Goal: Transaction & Acquisition: Purchase product/service

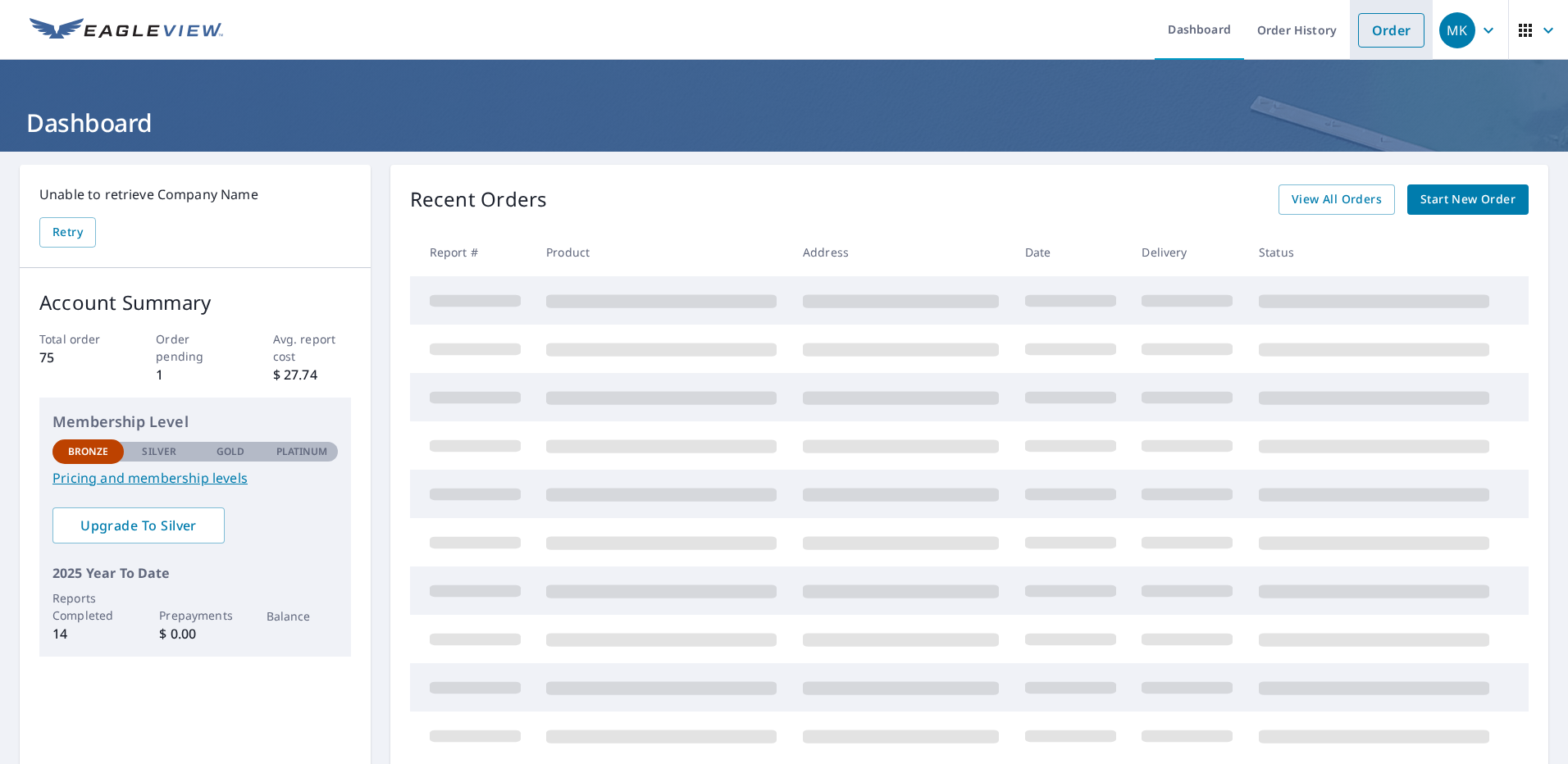
click at [1390, 26] on link "Order" at bounding box center [1392, 31] width 67 height 34
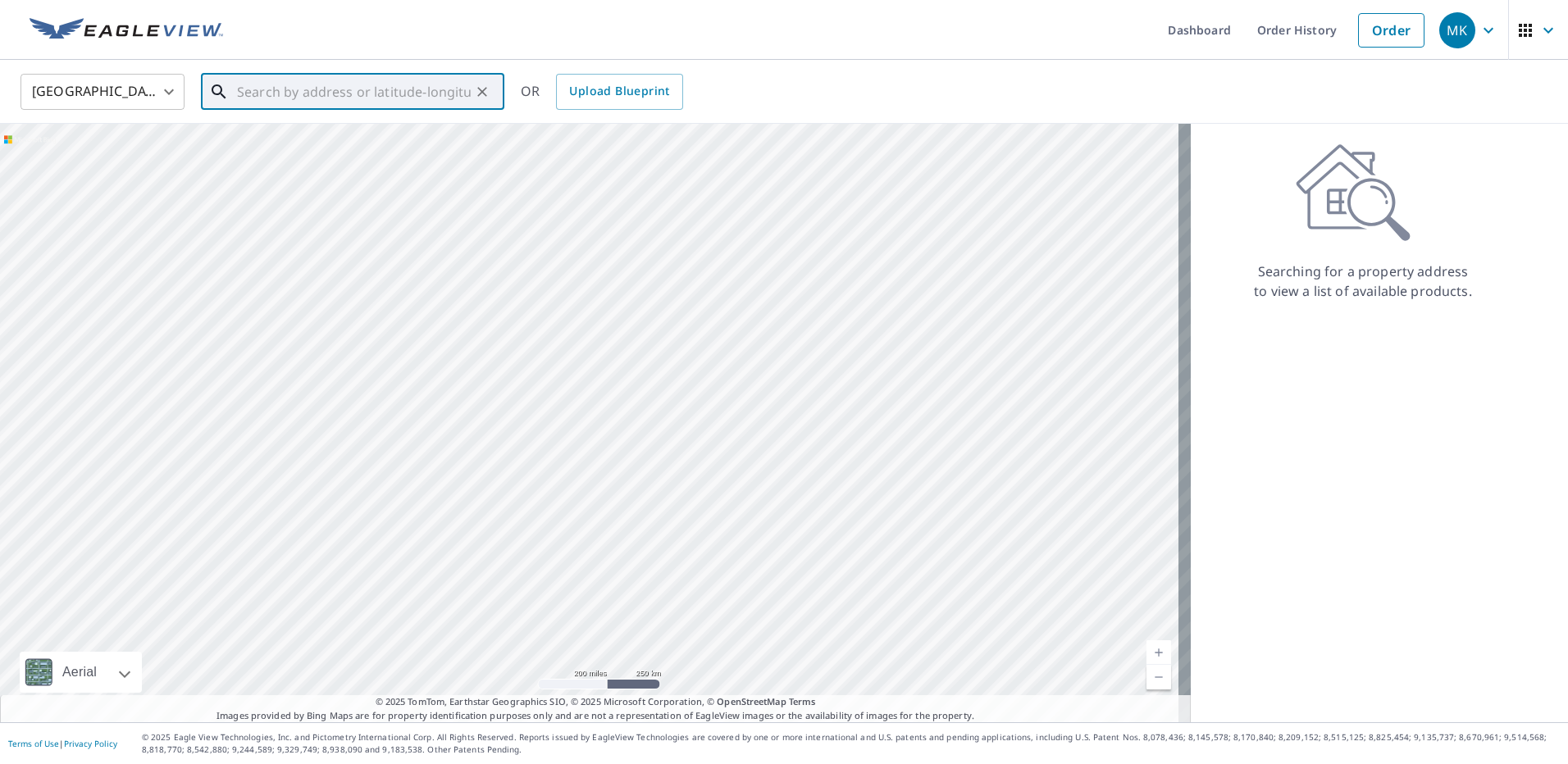
click at [267, 93] on input "text" at bounding box center [353, 92] width 234 height 46
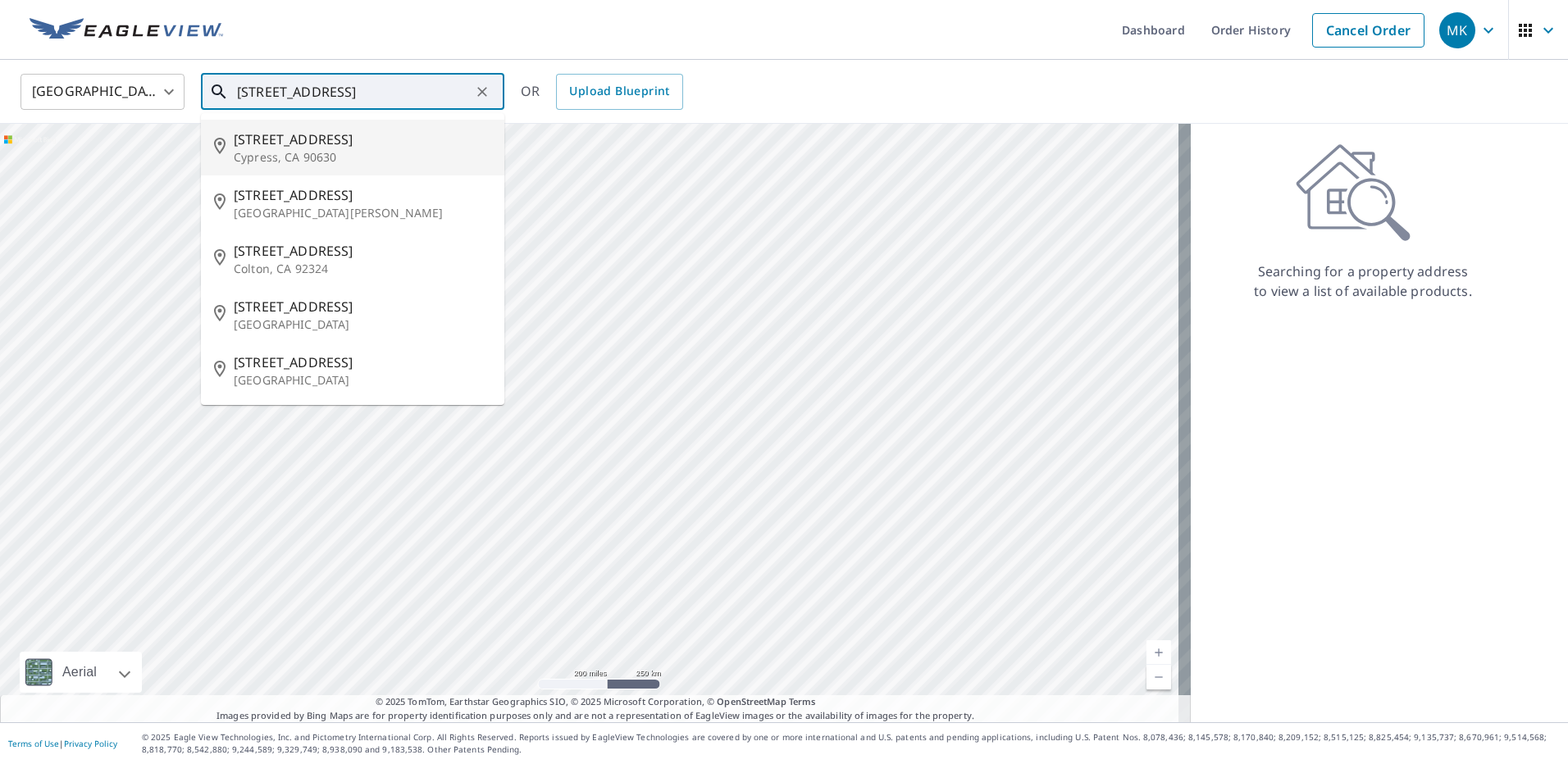
click at [275, 143] on span "[STREET_ADDRESS]" at bounding box center [362, 139] width 258 height 20
type input "[STREET_ADDRESS]"
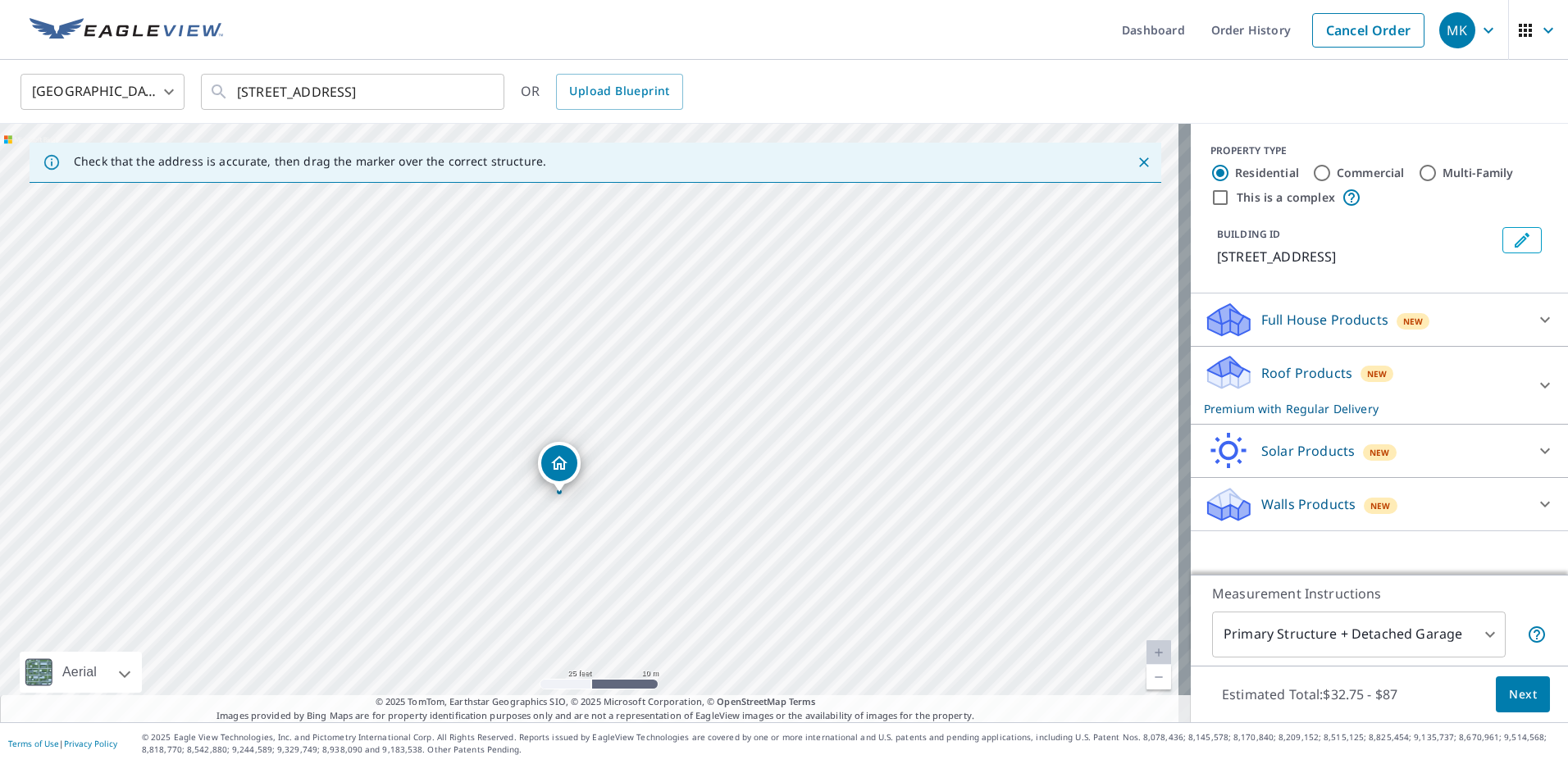
drag, startPoint x: 636, startPoint y: 440, endPoint x: 603, endPoint y: 512, distance: 79.2
click at [603, 512] on div "[STREET_ADDRESS]" at bounding box center [595, 423] width 1190 height 599
click at [1317, 377] on p "Roof Products" at bounding box center [1306, 373] width 91 height 20
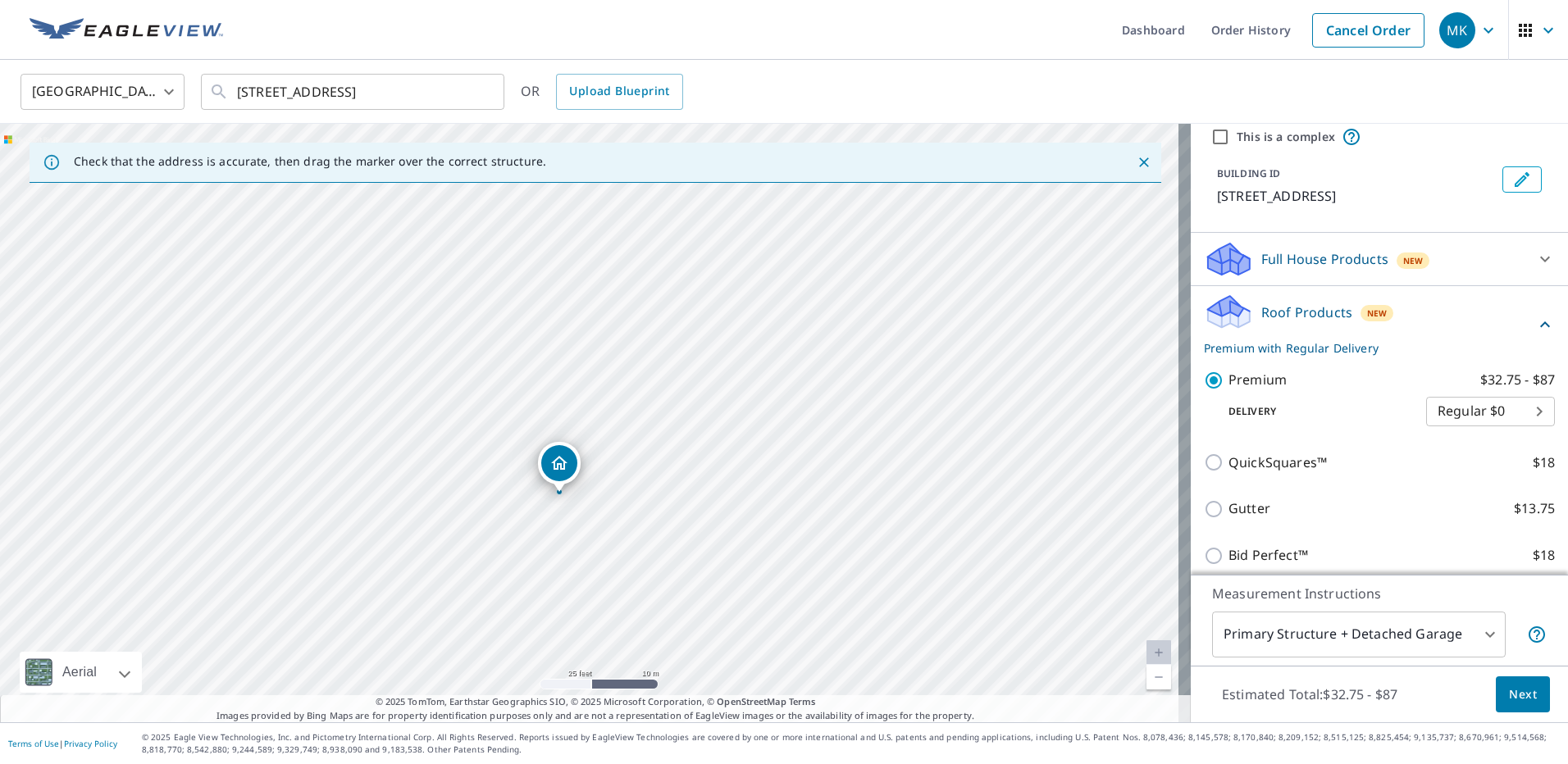
scroll to position [164, 0]
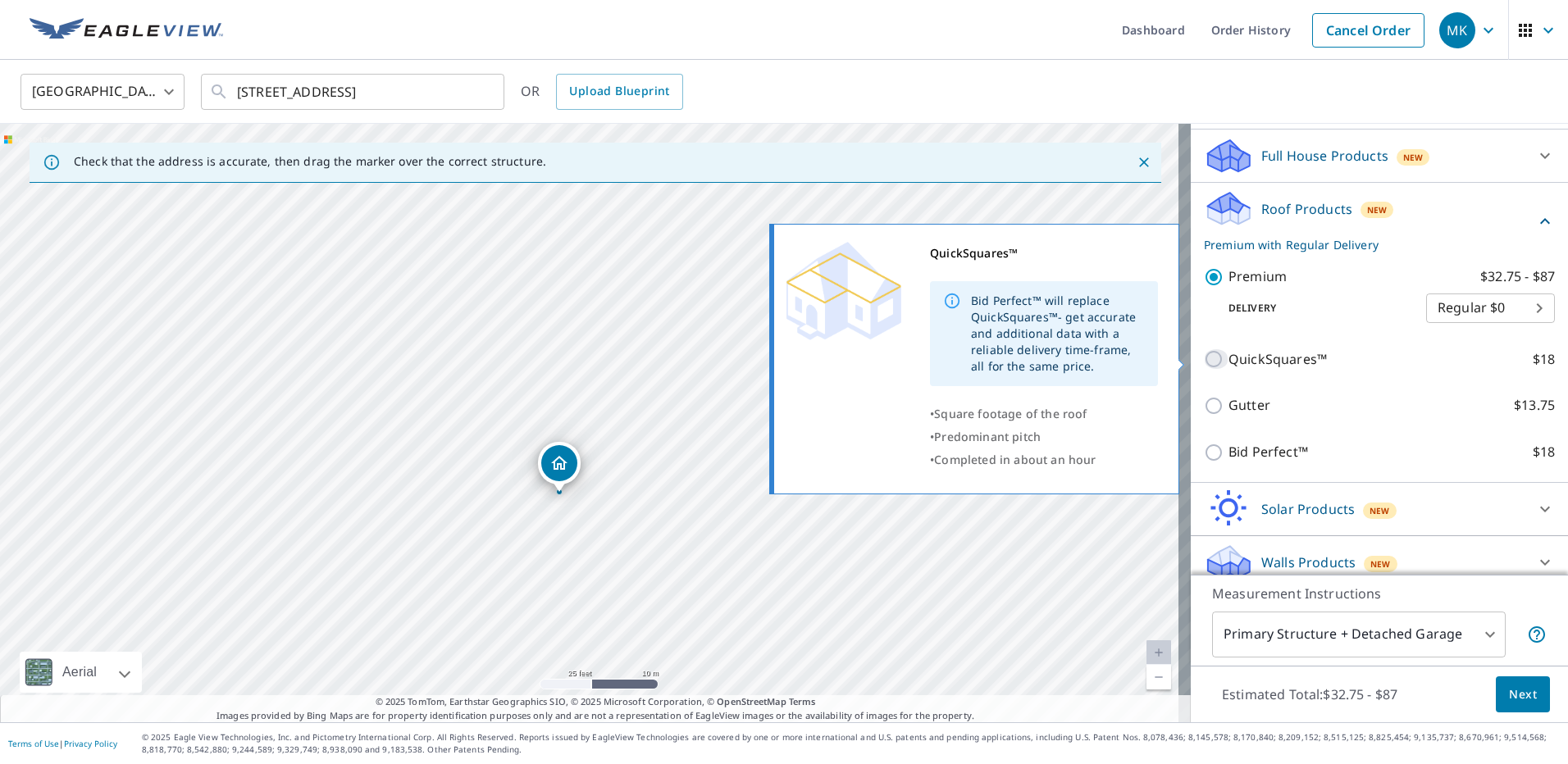
click at [1204, 355] on input "QuickSquares™ $18" at bounding box center [1216, 359] width 25 height 20
checkbox input "true"
checkbox input "false"
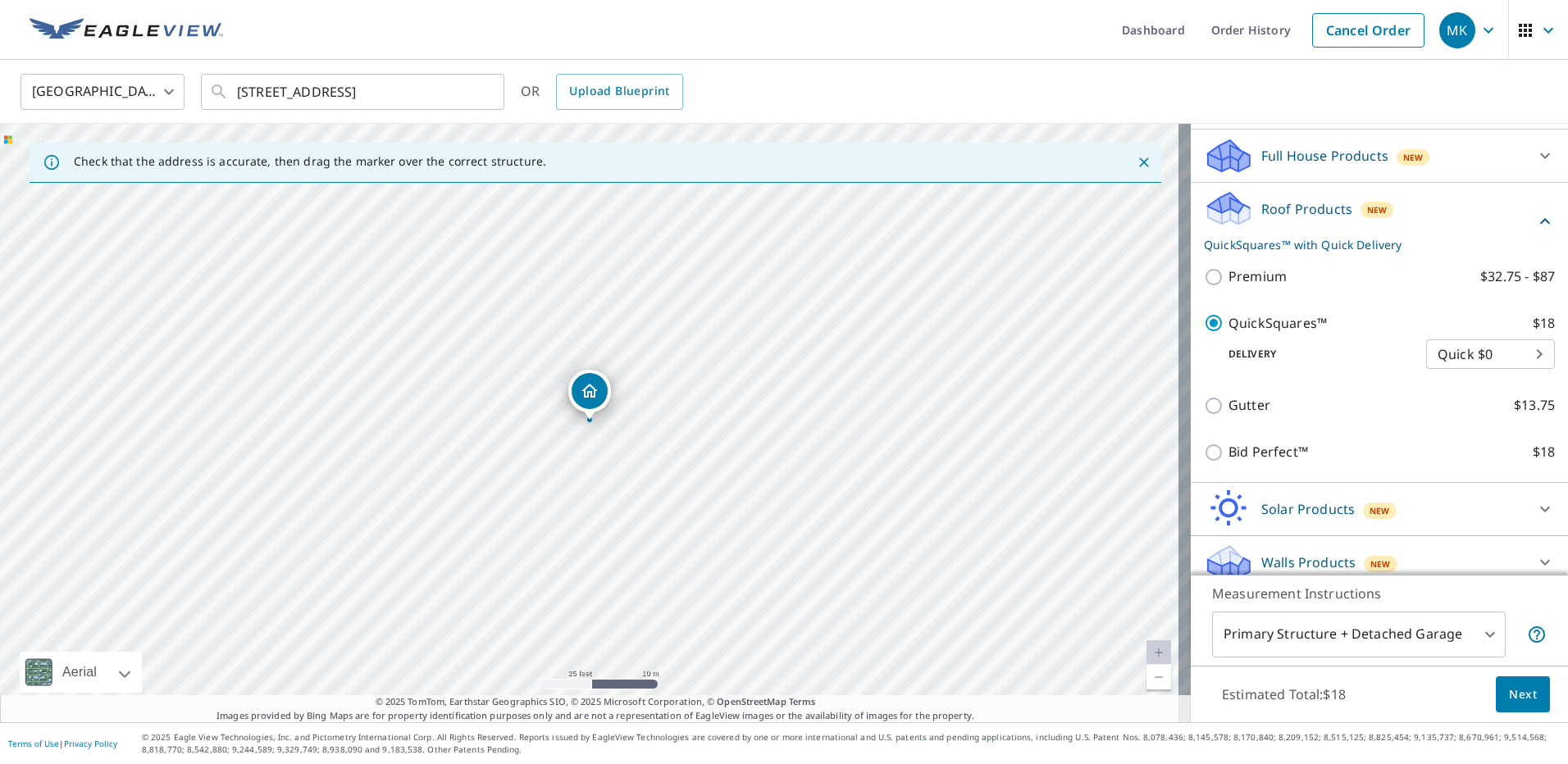
click at [1509, 692] on span "Next" at bounding box center [1522, 694] width 28 height 20
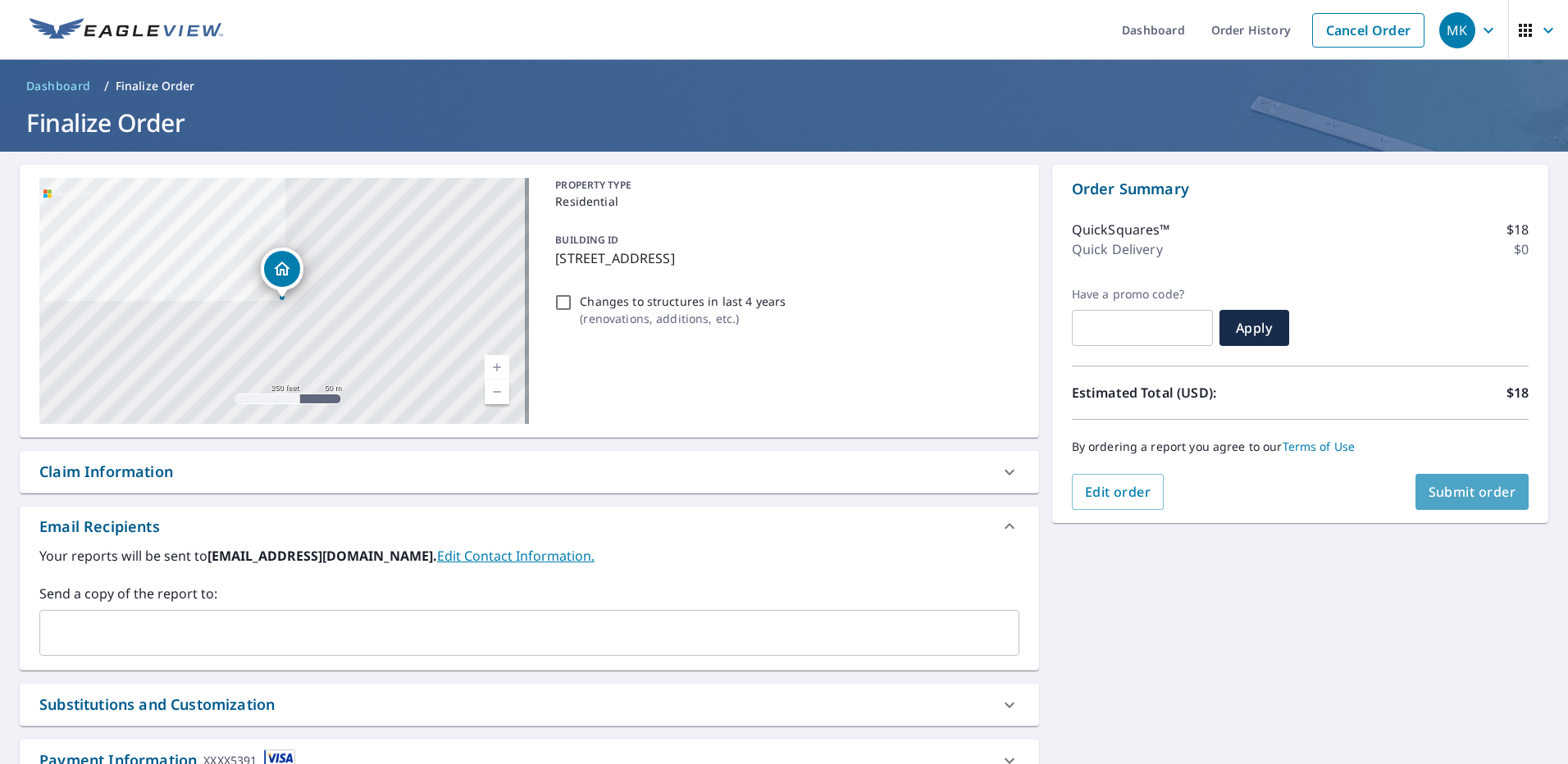
click at [1445, 491] on span "Submit order" at bounding box center [1473, 491] width 88 height 18
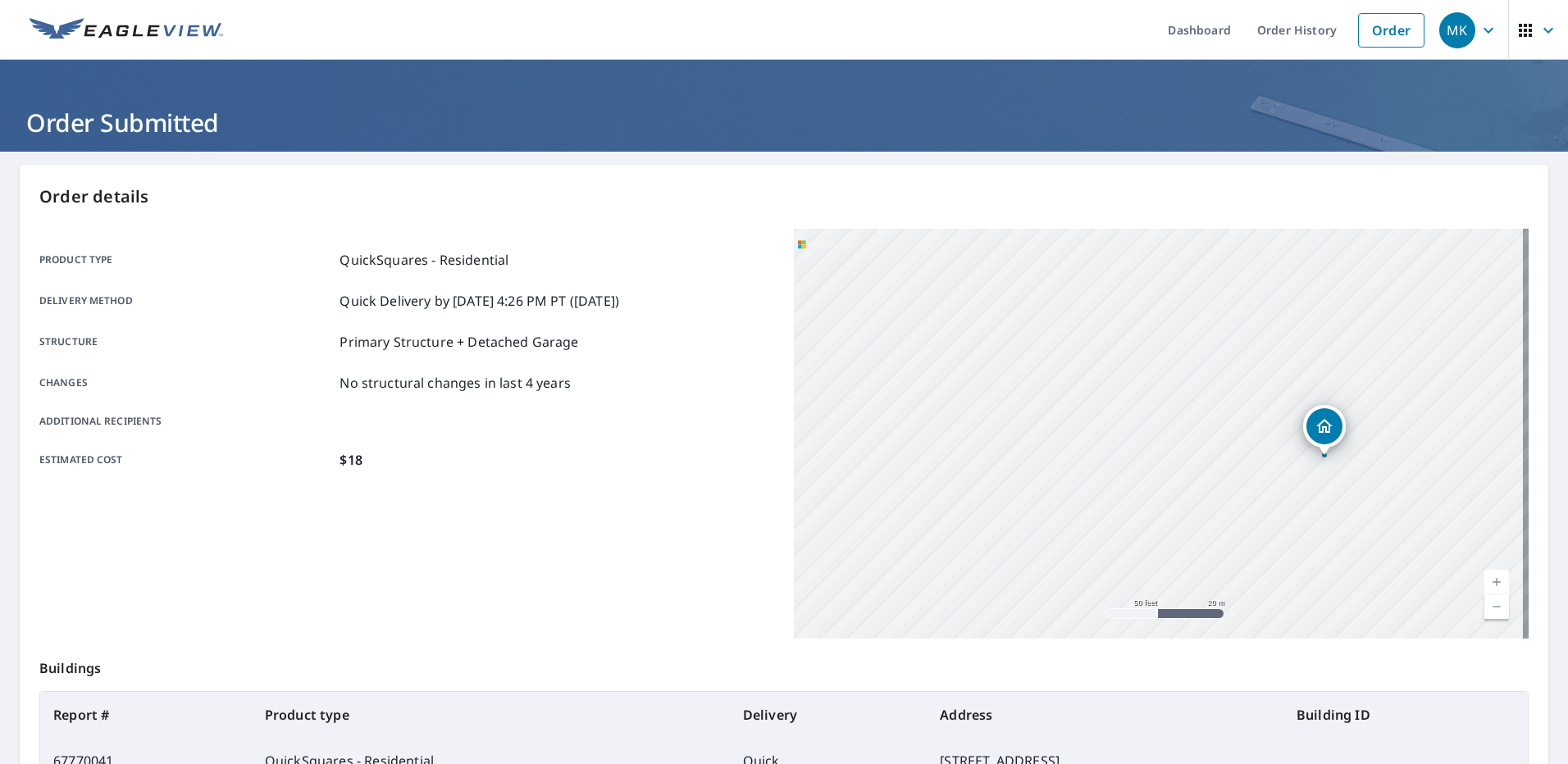
drag, startPoint x: 1266, startPoint y: 482, endPoint x: 895, endPoint y: 278, distance: 423.4
click at [895, 278] on div "[STREET_ADDRESS]" at bounding box center [1161, 434] width 734 height 410
drag, startPoint x: 1181, startPoint y: 405, endPoint x: 789, endPoint y: 372, distance: 393.4
click at [705, 368] on div "Product type QuickSquares - Residential Delivery method Quick Delivery by [DATE…" at bounding box center [783, 434] width 1489 height 410
drag, startPoint x: 1040, startPoint y: 455, endPoint x: 1013, endPoint y: 447, distance: 28.2
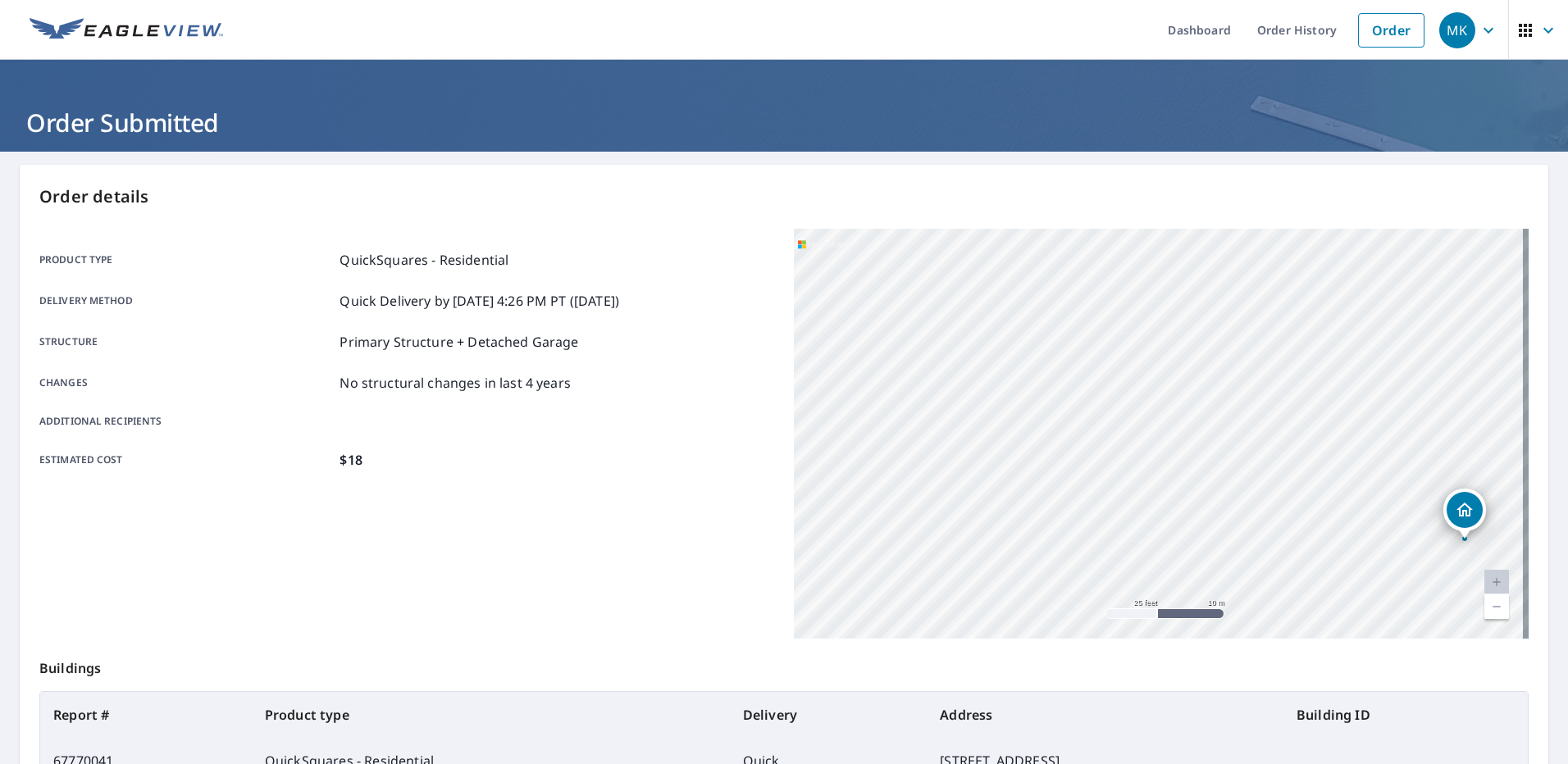
click at [1034, 450] on div "[STREET_ADDRESS]" at bounding box center [1161, 434] width 734 height 410
drag, startPoint x: 1270, startPoint y: 445, endPoint x: 890, endPoint y: 388, distance: 384.3
click at [890, 388] on div "[STREET_ADDRESS]" at bounding box center [1161, 434] width 734 height 410
click at [1042, 480] on div "[STREET_ADDRESS]" at bounding box center [1161, 434] width 734 height 410
click at [1041, 491] on div "[STREET_ADDRESS]" at bounding box center [1161, 434] width 734 height 410
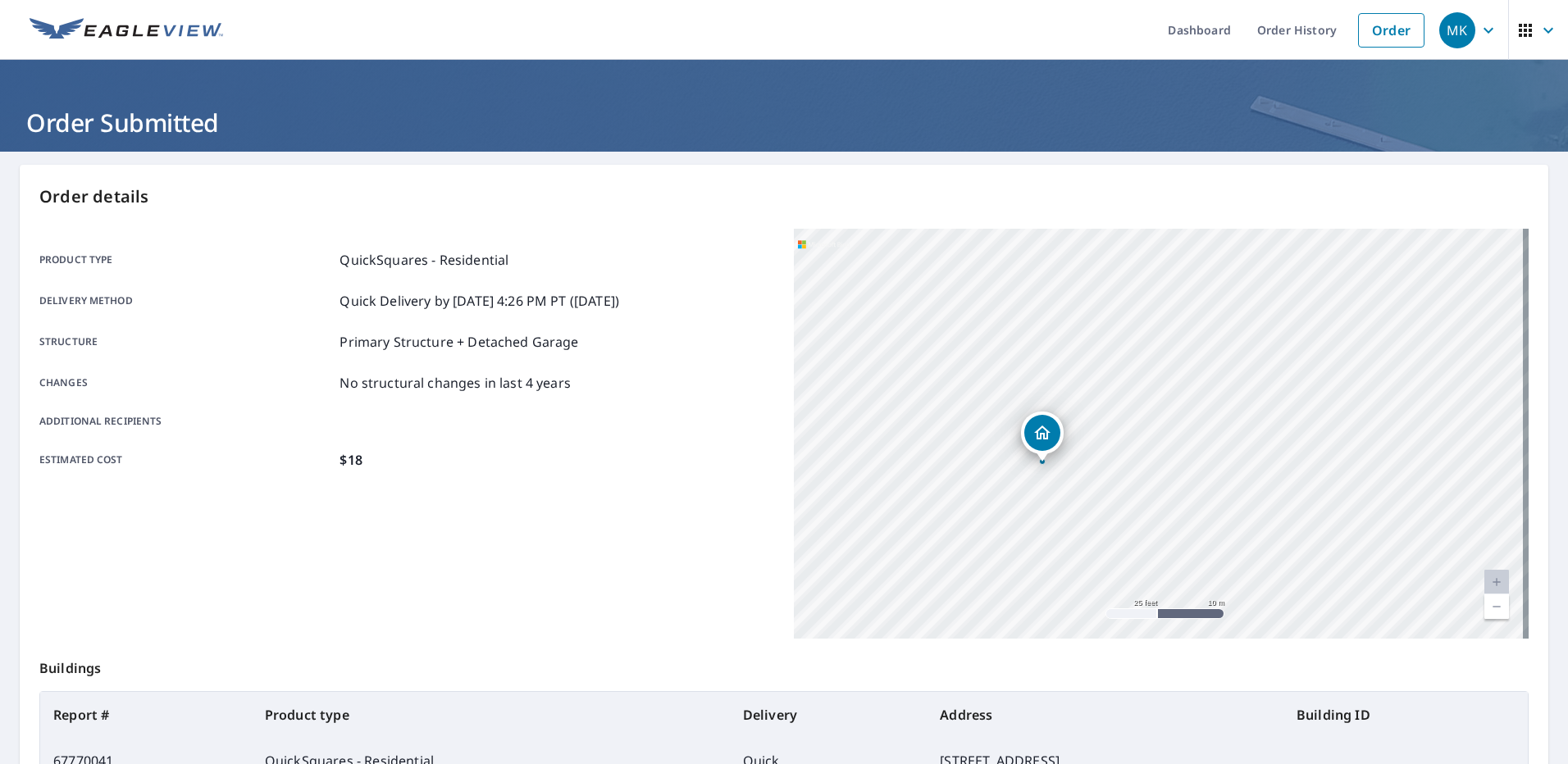
click at [1041, 491] on div "[STREET_ADDRESS]" at bounding box center [1161, 434] width 734 height 410
click at [1040, 473] on div "[STREET_ADDRESS]" at bounding box center [1161, 434] width 734 height 410
click at [1144, 465] on div "[STREET_ADDRESS]" at bounding box center [1161, 434] width 734 height 410
